Goal: Task Accomplishment & Management: Use online tool/utility

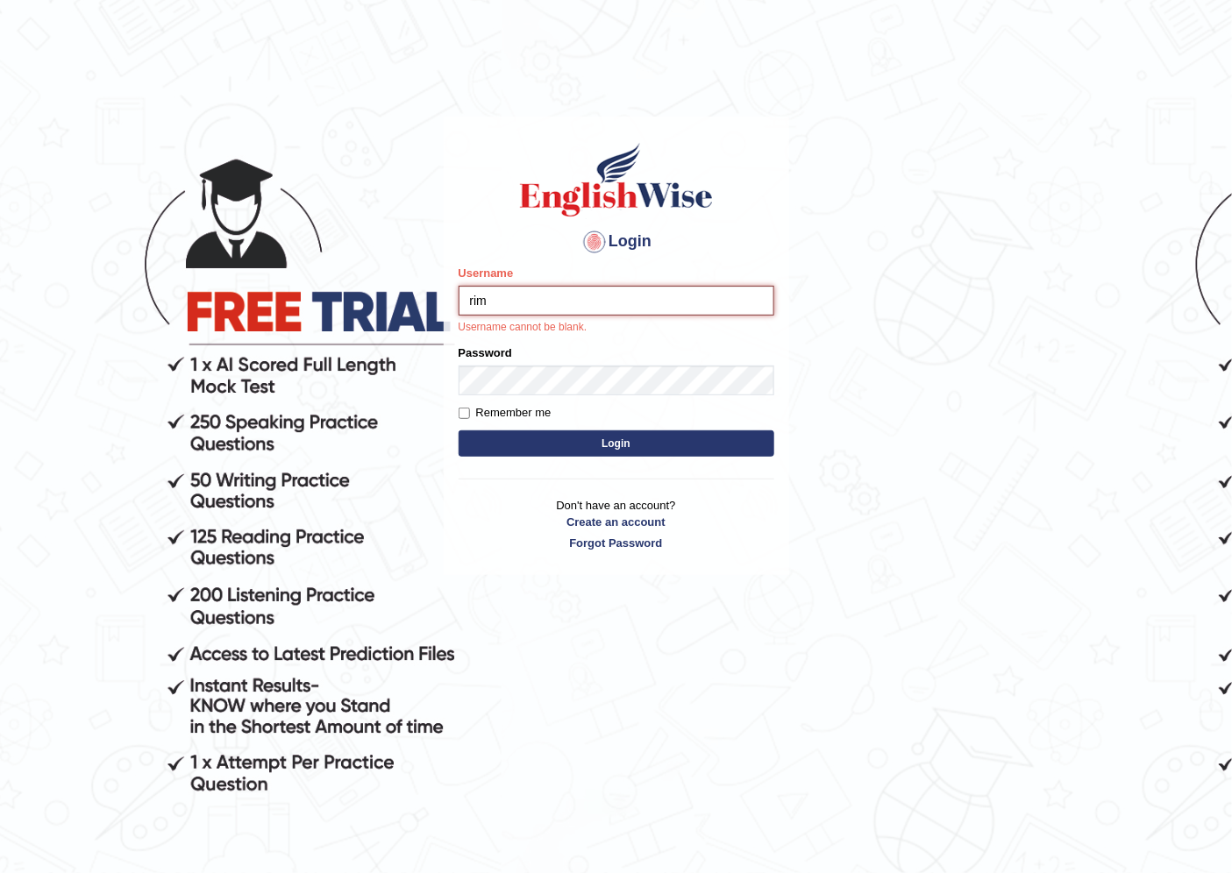
type input "rim_parramatta"
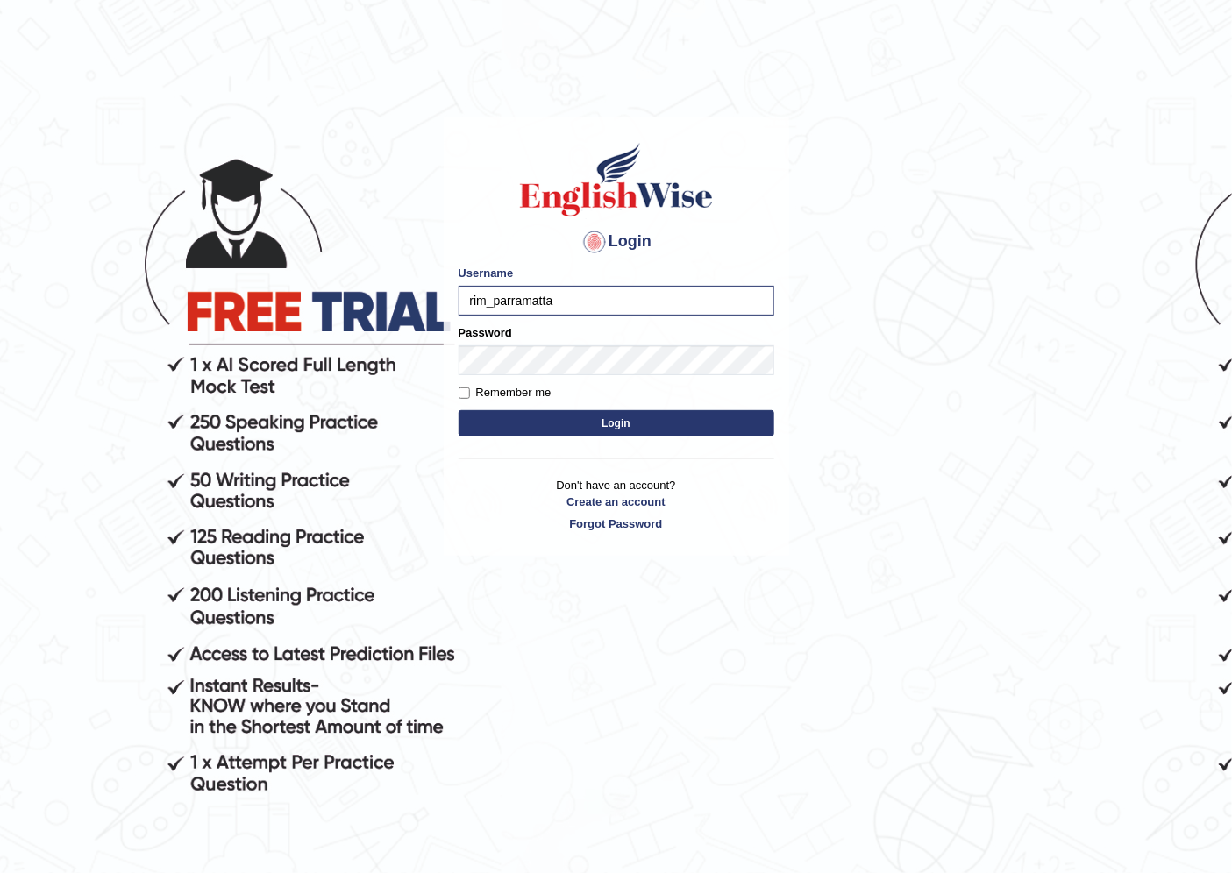
click at [560, 378] on form "Please fix the following errors: Username rim_parramatta Password Remember me L…" at bounding box center [617, 353] width 316 height 176
click at [459, 410] on button "Login" at bounding box center [617, 423] width 316 height 26
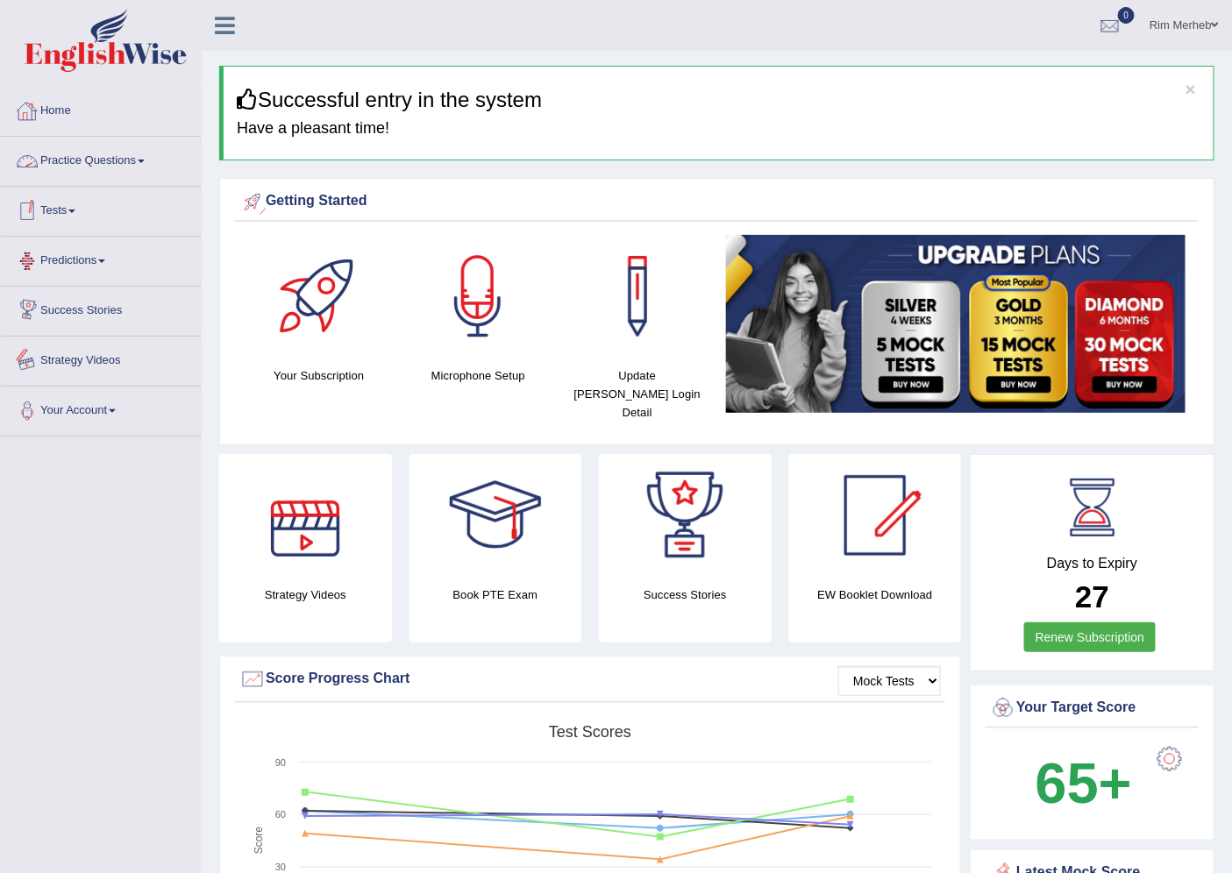
click at [75, 235] on li "Tests Take Practice Sectional Test Take Mock Test History" at bounding box center [101, 212] width 200 height 50
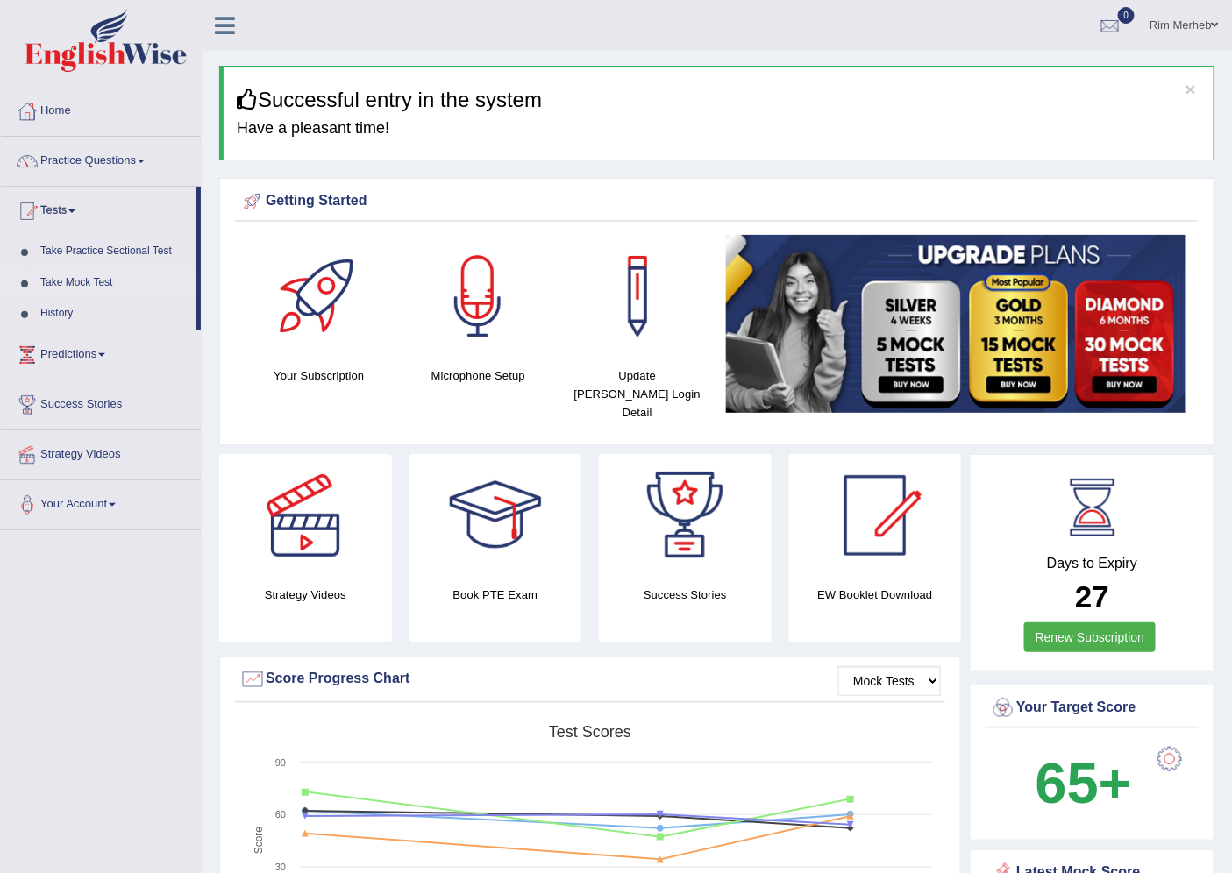
click at [60, 276] on link "Take Mock Test" at bounding box center [114, 283] width 164 height 32
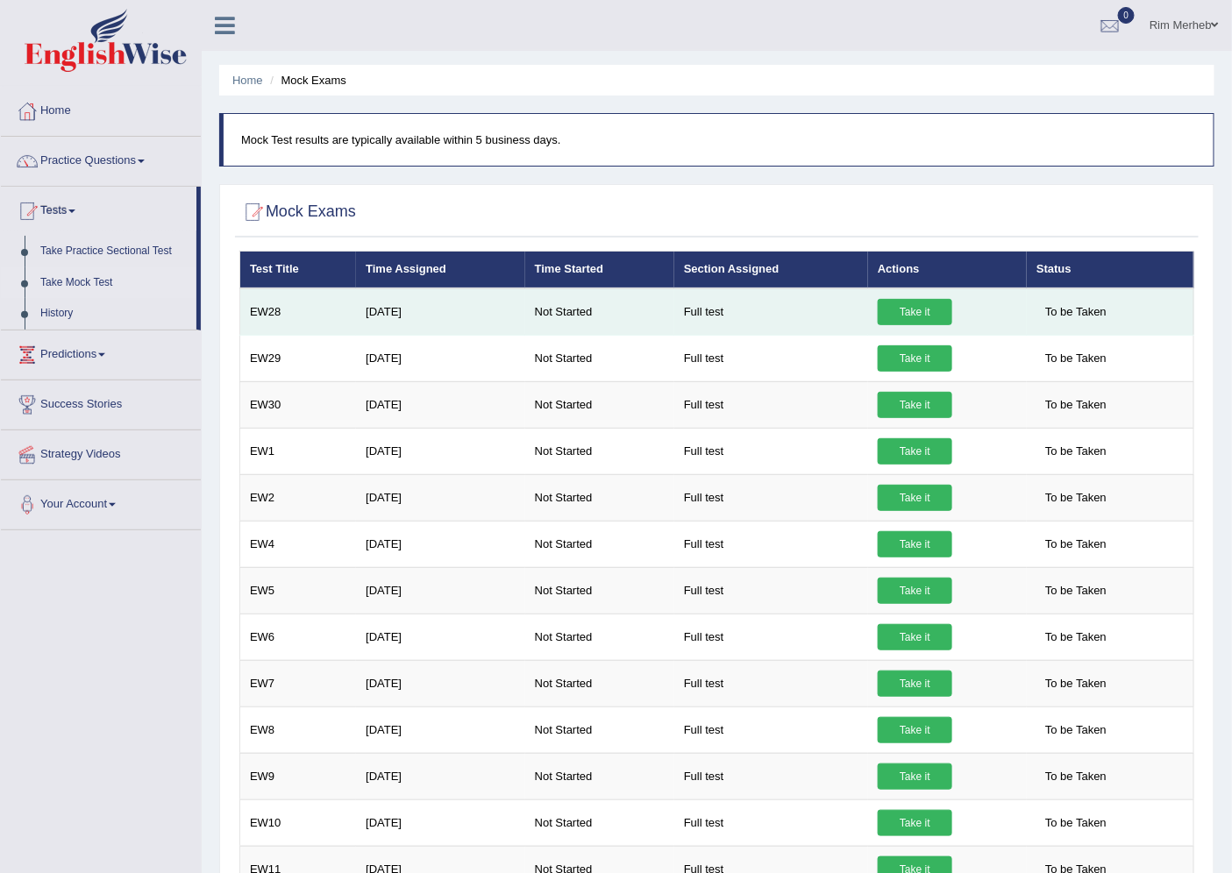
click at [905, 300] on link "Take it" at bounding box center [915, 312] width 75 height 26
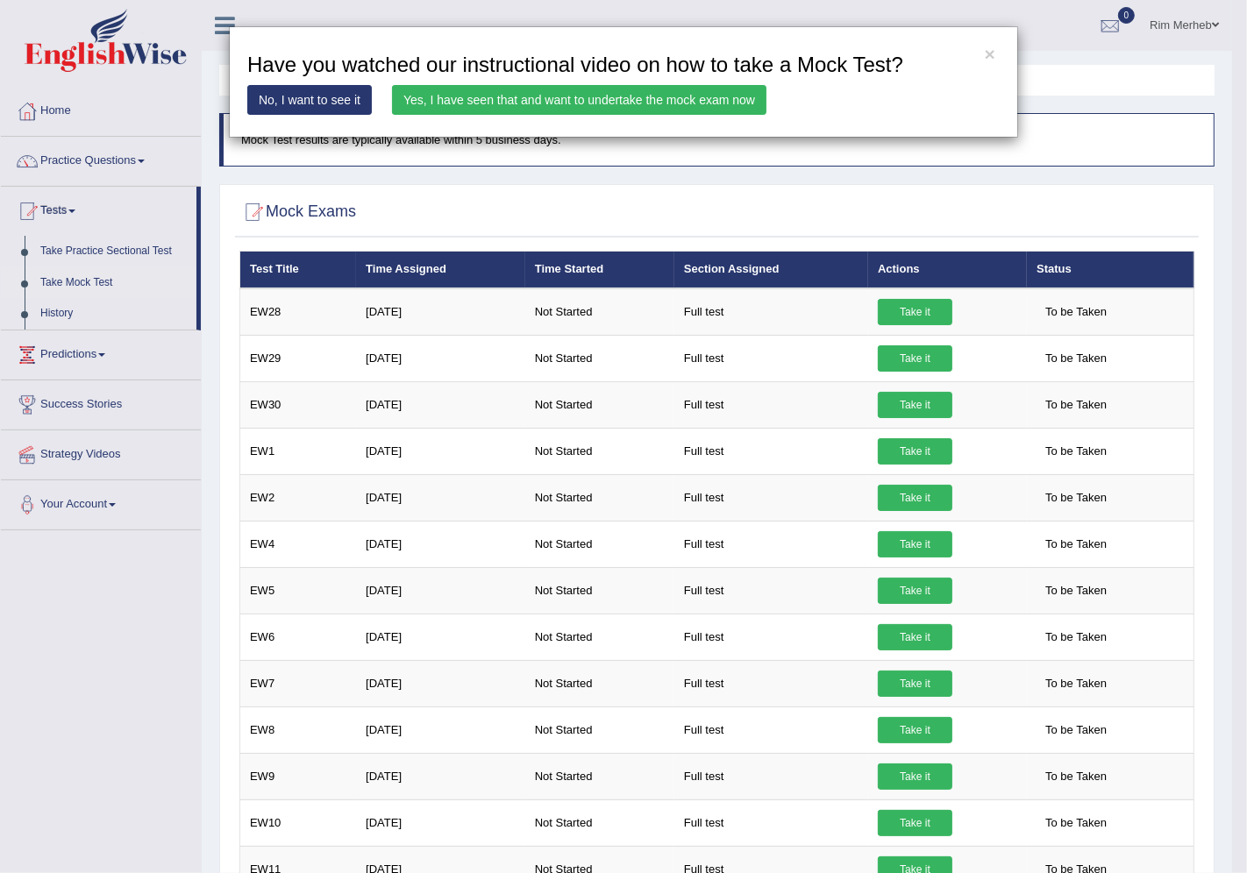
click at [500, 109] on link "Yes, I have seen that and want to undertake the mock exam now" at bounding box center [579, 100] width 374 height 30
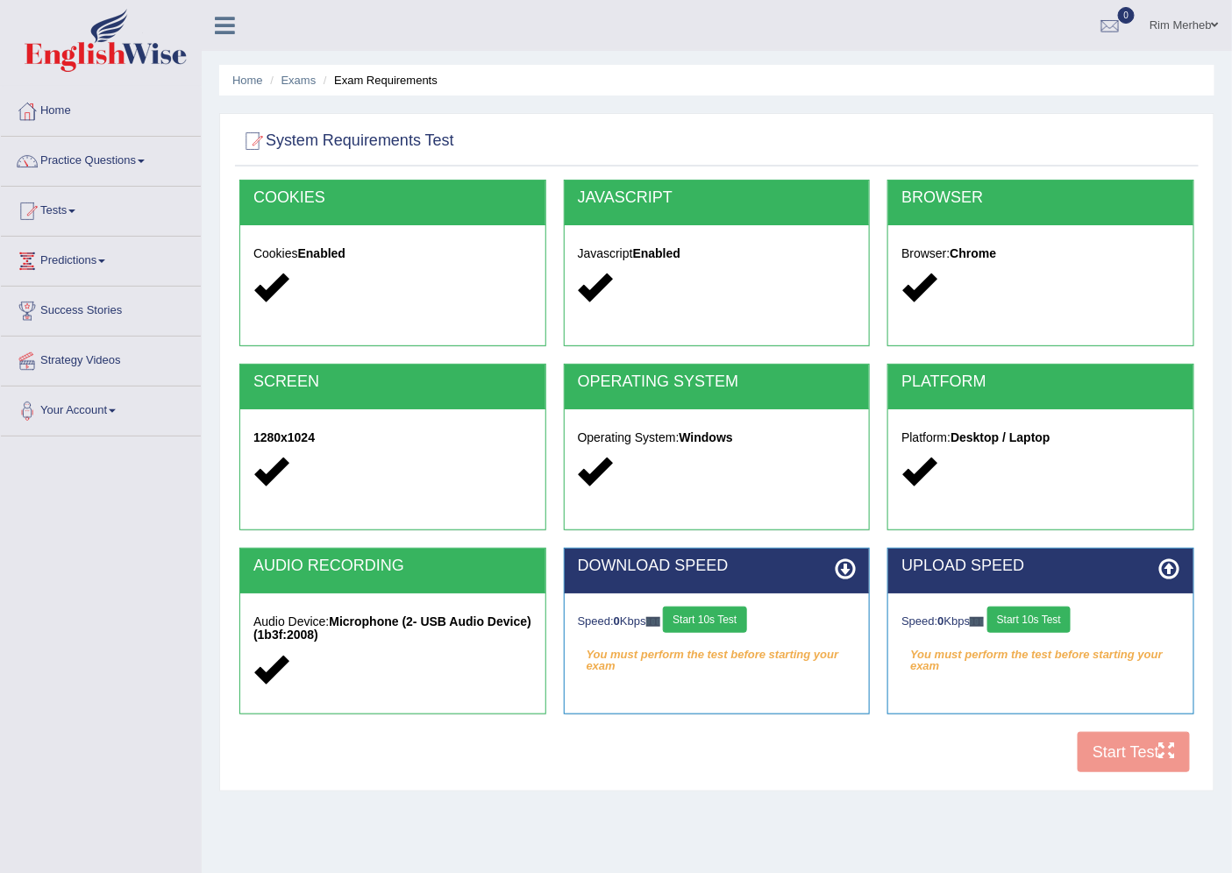
click at [710, 623] on button "Start 10s Test" at bounding box center [704, 620] width 83 height 26
click at [1054, 621] on button "Start 10s Test" at bounding box center [1028, 620] width 83 height 26
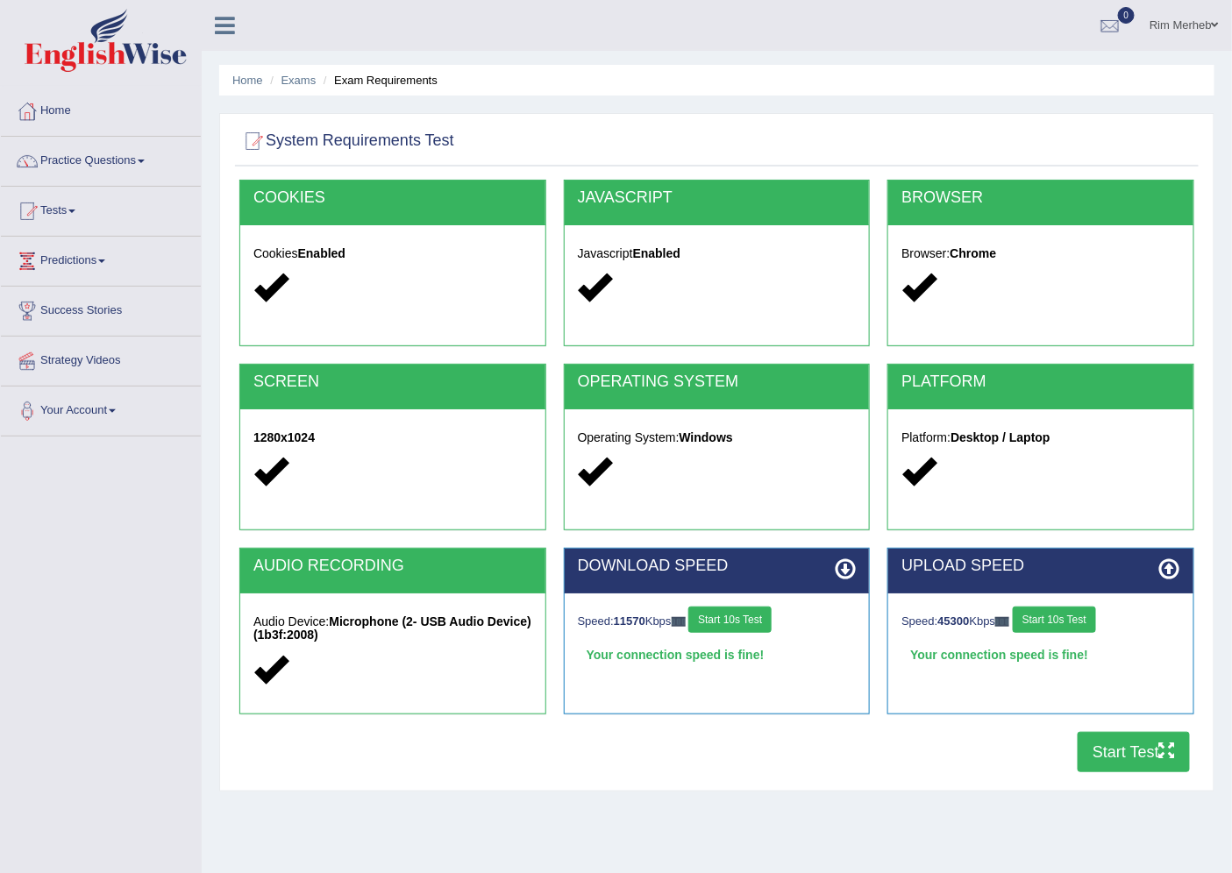
click at [1140, 749] on button "Start Test" at bounding box center [1134, 752] width 112 height 40
